Goal: Task Accomplishment & Management: Use online tool/utility

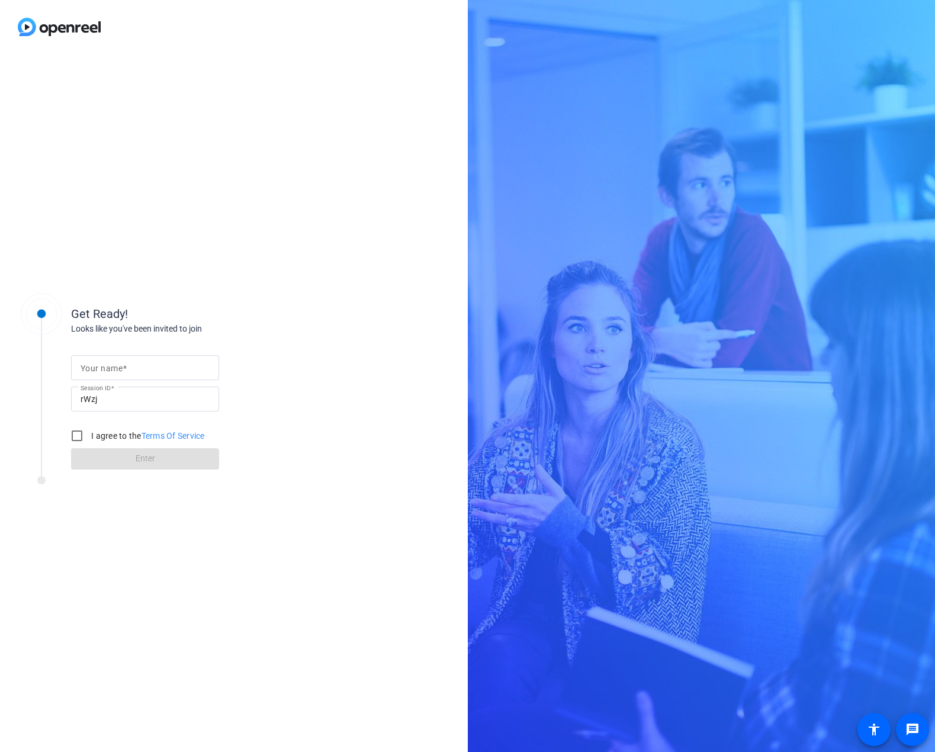
click at [116, 370] on mat-label "Your name" at bounding box center [101, 367] width 42 height 9
click at [116, 370] on input "Your name" at bounding box center [144, 367] width 129 height 14
type input "[PERSON_NAME]"
click at [101, 435] on label "I agree to the Terms Of Service" at bounding box center [147, 436] width 116 height 12
click at [89, 435] on input "I agree to the Terms Of Service" at bounding box center [77, 436] width 24 height 24
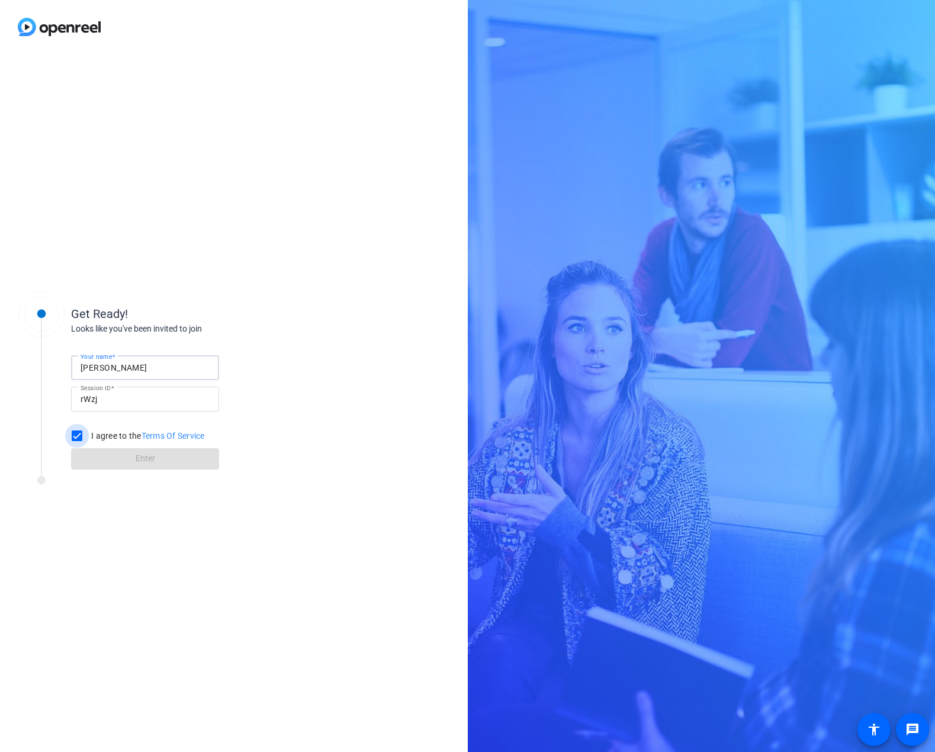
checkbox input "true"
click at [129, 458] on span at bounding box center [145, 458] width 148 height 28
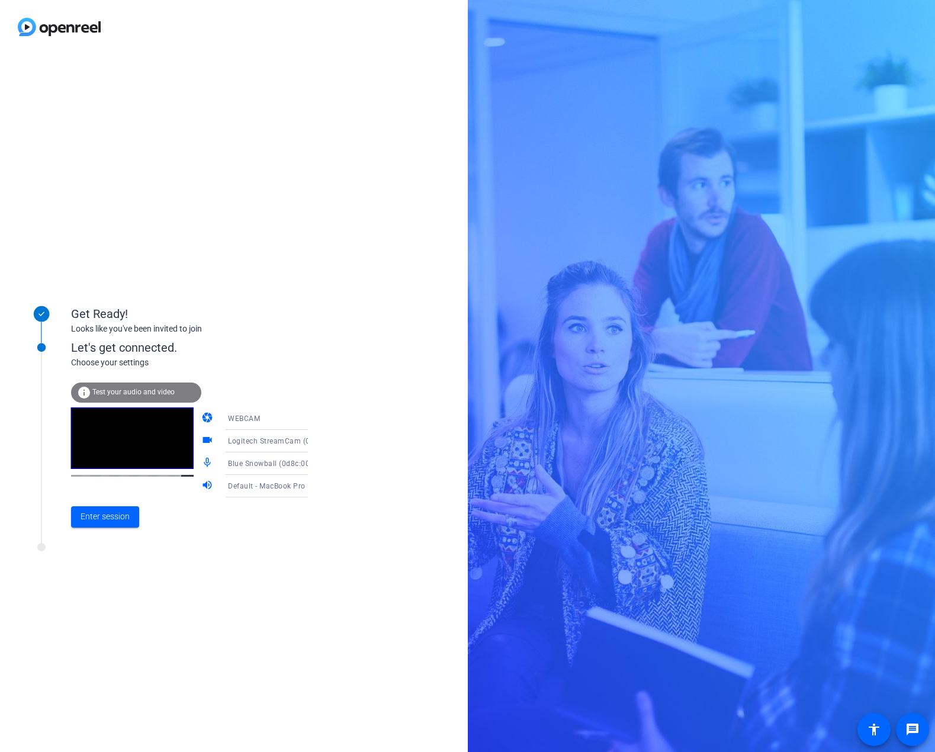
click at [270, 420] on div "WEBCAM" at bounding box center [272, 418] width 88 height 15
click at [317, 418] on icon at bounding box center [320, 418] width 6 height 3
click at [252, 420] on div at bounding box center [467, 376] width 935 height 752
click at [120, 517] on span "Enter session" at bounding box center [104, 516] width 49 height 12
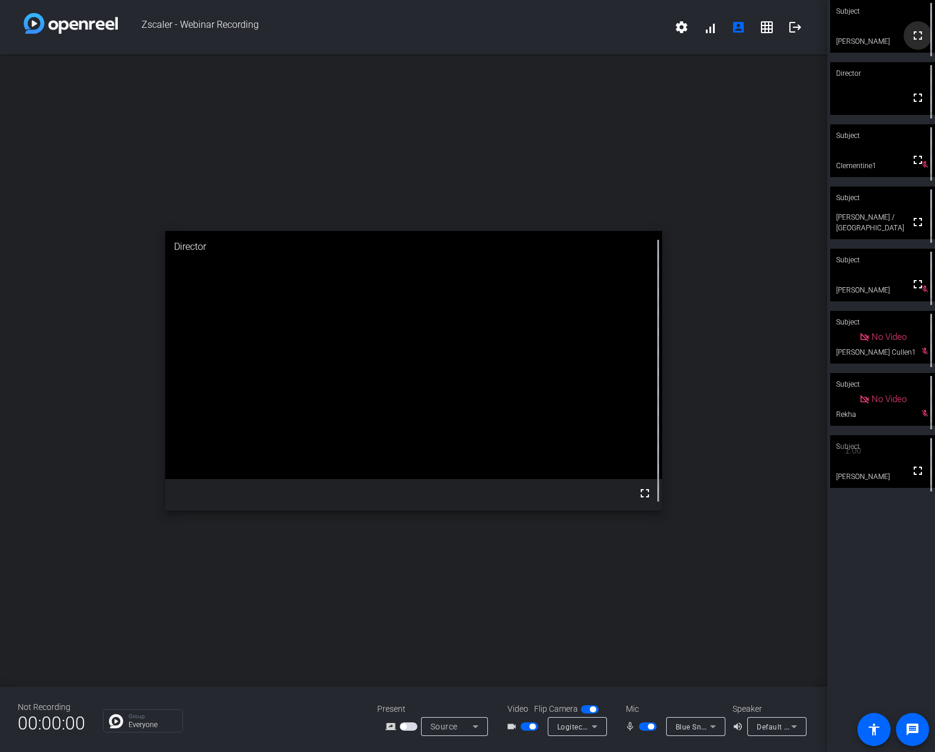
click at [916, 38] on mat-icon "fullscreen" at bounding box center [917, 35] width 14 height 14
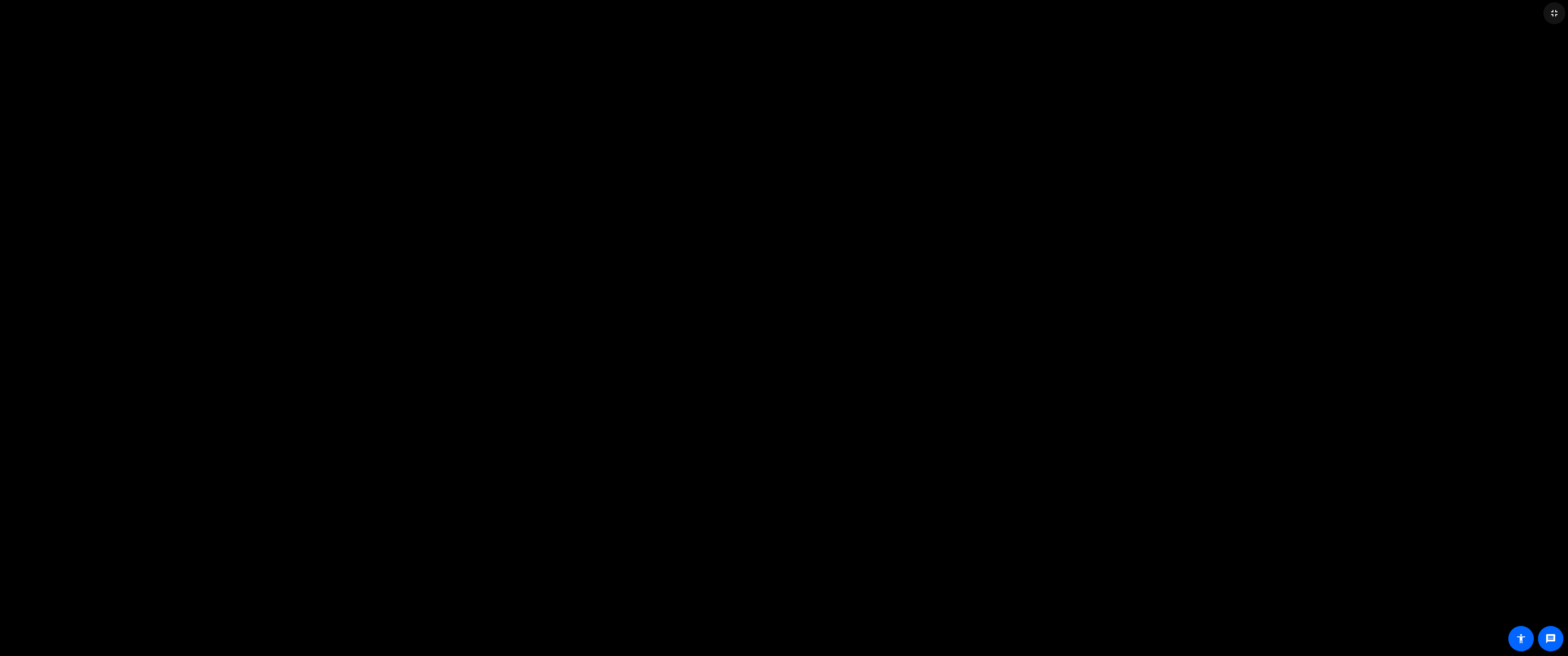
click at [719, 14] on mat-icon "fullscreen_exit" at bounding box center [1554, 13] width 11 height 11
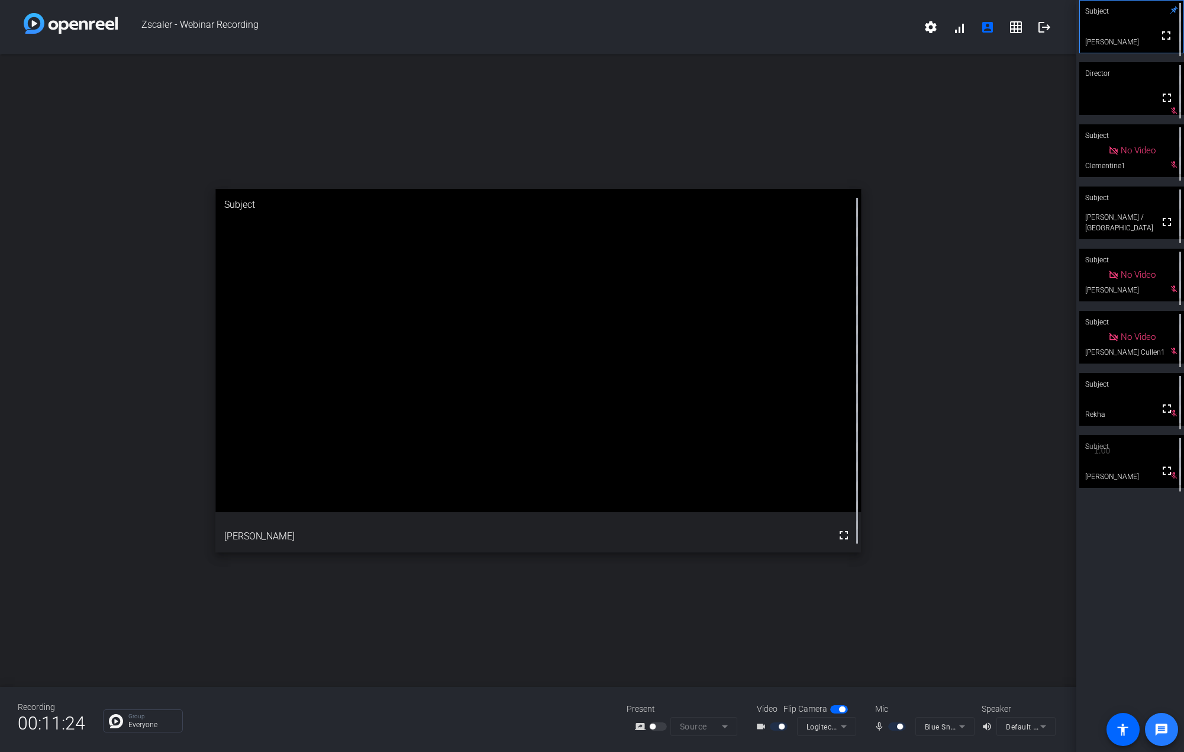
click at [934, 730] on mat-icon "message" at bounding box center [1162, 729] width 14 height 14
click at [934, 552] on div "Subject fullscreen [PERSON_NAME] Director fullscreen mic_off_outline Subject No…" at bounding box center [1131, 376] width 108 height 752
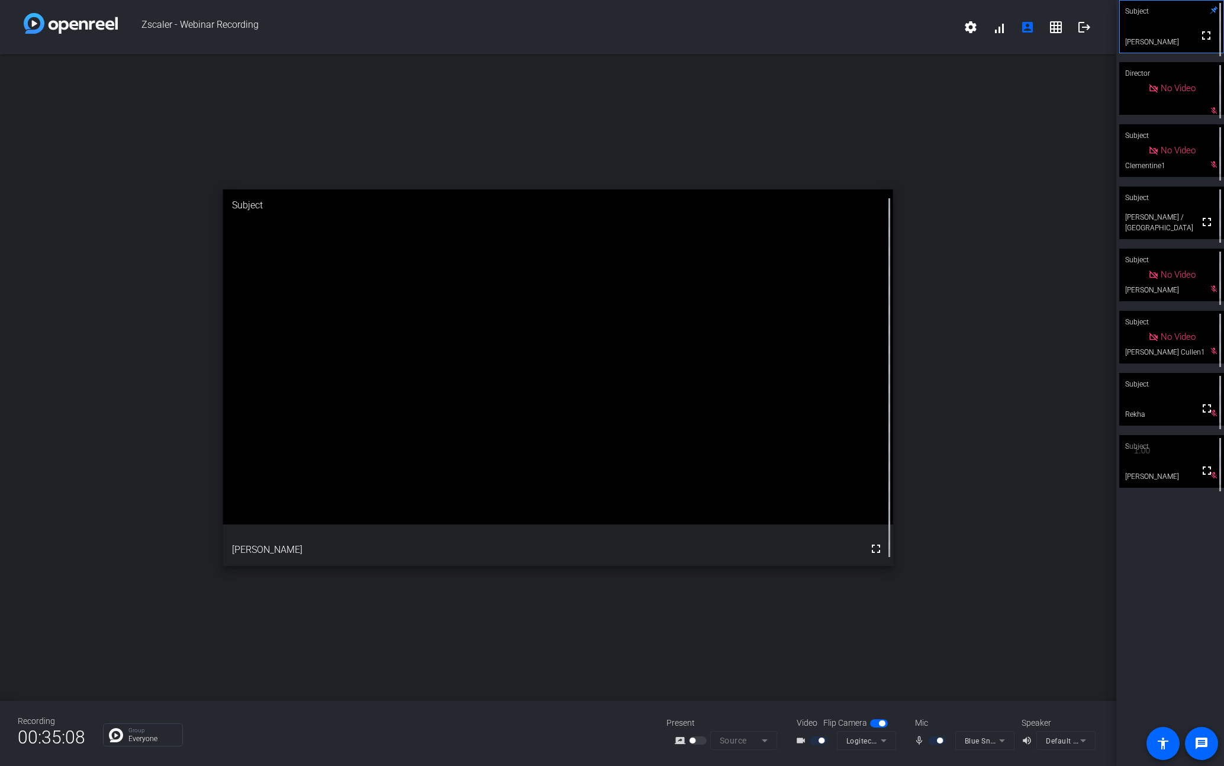
click at [63, 204] on div "open_in_new Subject fullscreen [PERSON_NAME]" at bounding box center [558, 377] width 1116 height 646
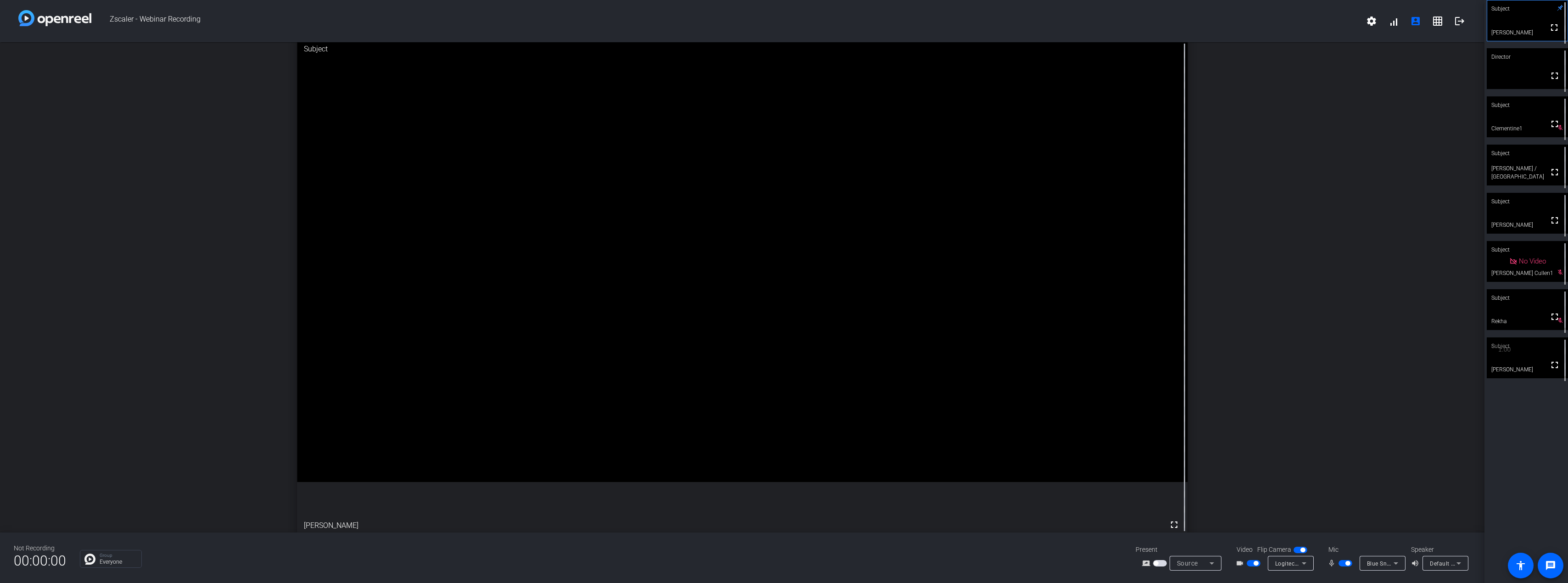
click at [724, 101] on div "open_in_new Subject fullscreen [PERSON_NAME]" at bounding box center [742, 287] width 1484 height 490
drag, startPoint x: 1485, startPoint y: 181, endPoint x: 1400, endPoint y: 192, distance: 85.7
click at [724, 192] on div "Zscaler - Webinar Recording settings signal_cellular_alt account_box grid_on lo…" at bounding box center [784, 292] width 1568 height 583
click at [724, 192] on div "open_in_new Subject fullscreen [PERSON_NAME]" at bounding box center [742, 287] width 1484 height 490
click at [724, 170] on div "open_in_new Subject fullscreen [PERSON_NAME]" at bounding box center [742, 287] width 1484 height 490
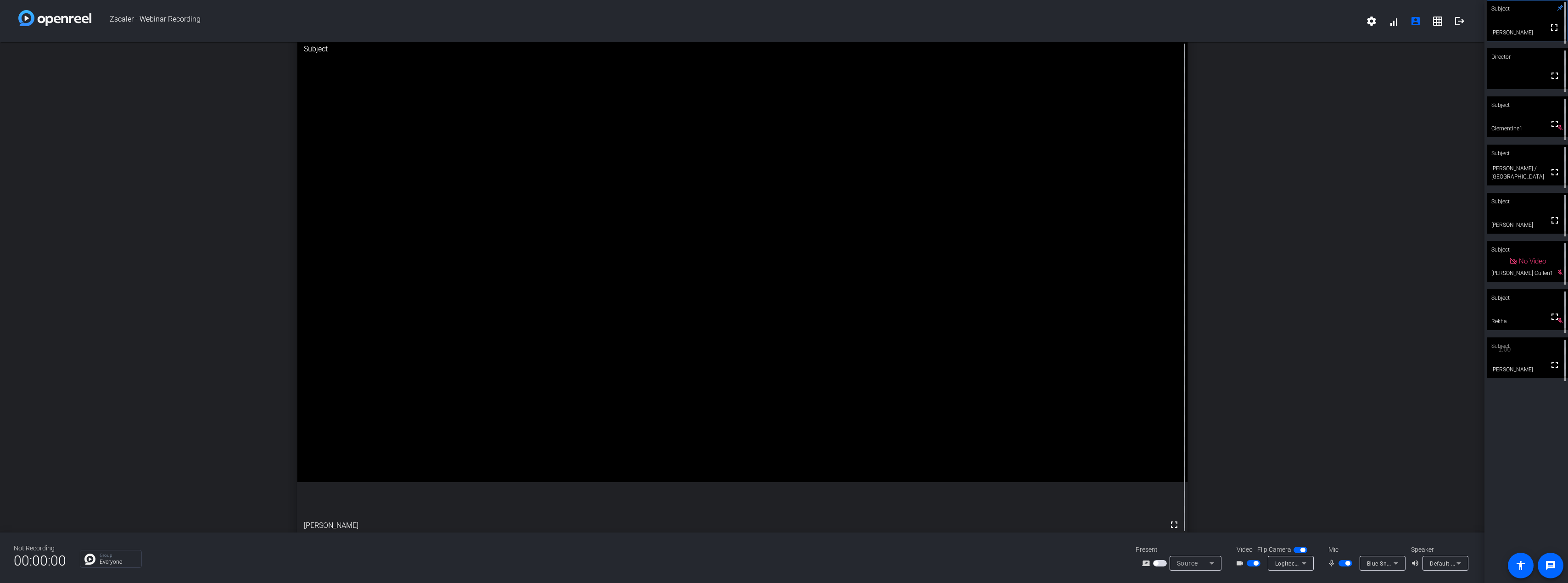
click at [724, 550] on span "button" at bounding box center [1303, 550] width 5 height 5
click at [724, 22] on mat-icon "logout" at bounding box center [1459, 21] width 11 height 11
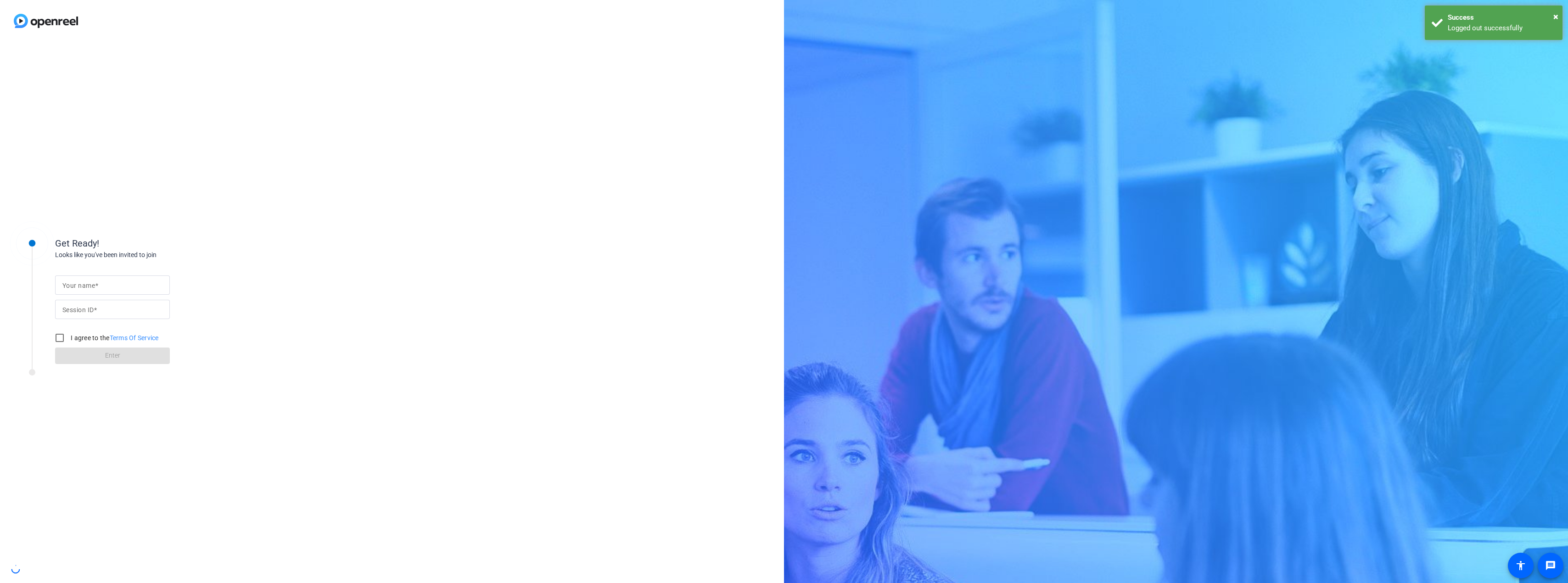
click at [724, 386] on div "Get Ready! Looks like you've been invited to join Your name Session ID I agree …" at bounding box center [784, 292] width 1568 height 583
